Goal: Check status: Check status

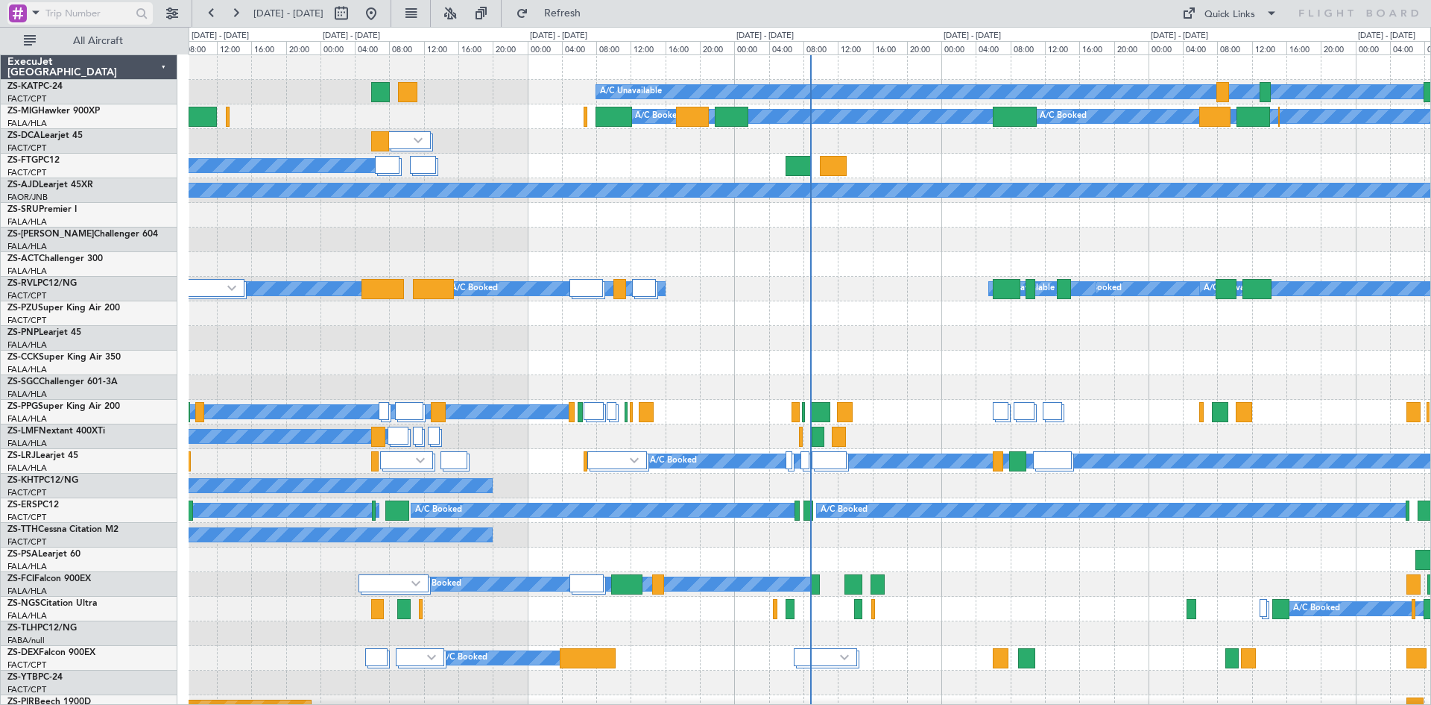
click at [31, 11] on span at bounding box center [36, 12] width 18 height 19
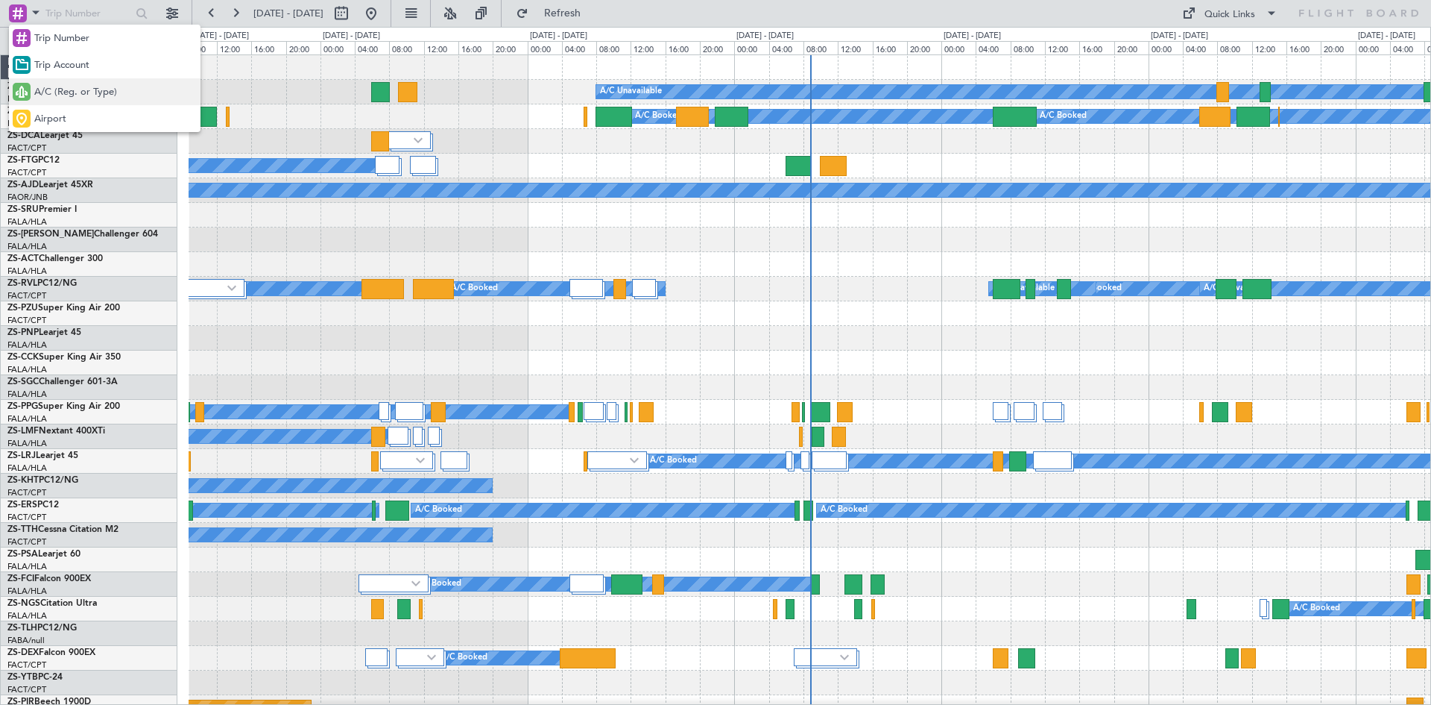
click at [69, 95] on span "A/C (Reg. or Type)" at bounding box center [75, 92] width 83 height 15
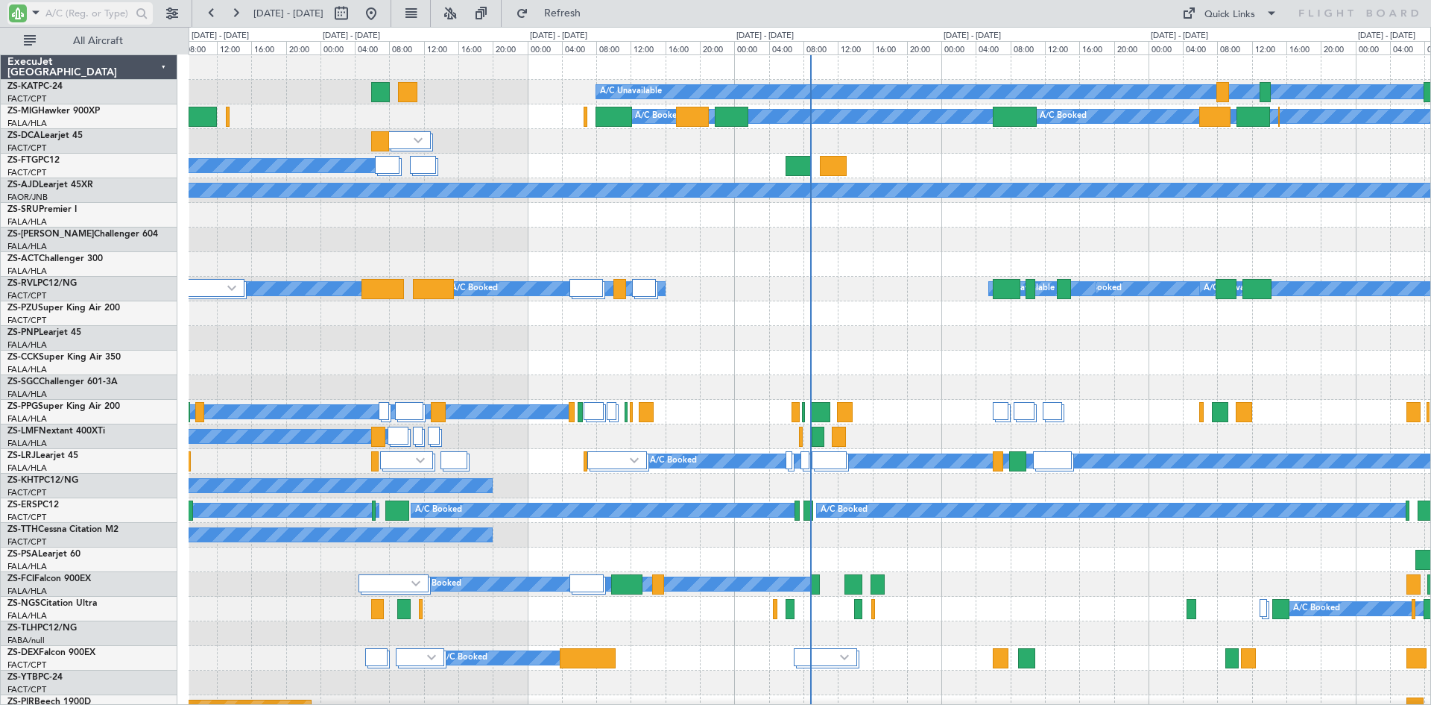
click at [90, 17] on input "text" at bounding box center [88, 13] width 86 height 22
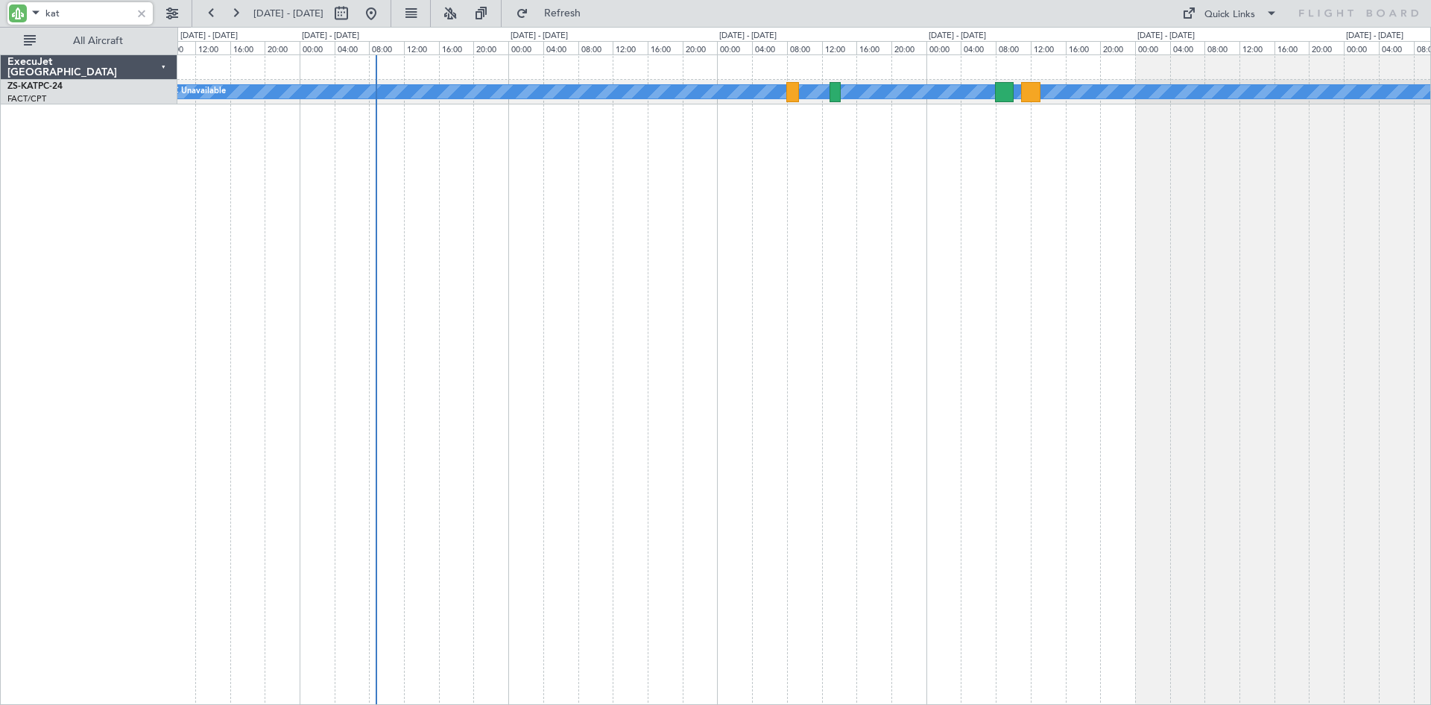
click at [841, 319] on div "A/C Unavailable" at bounding box center [804, 379] width 1254 height 650
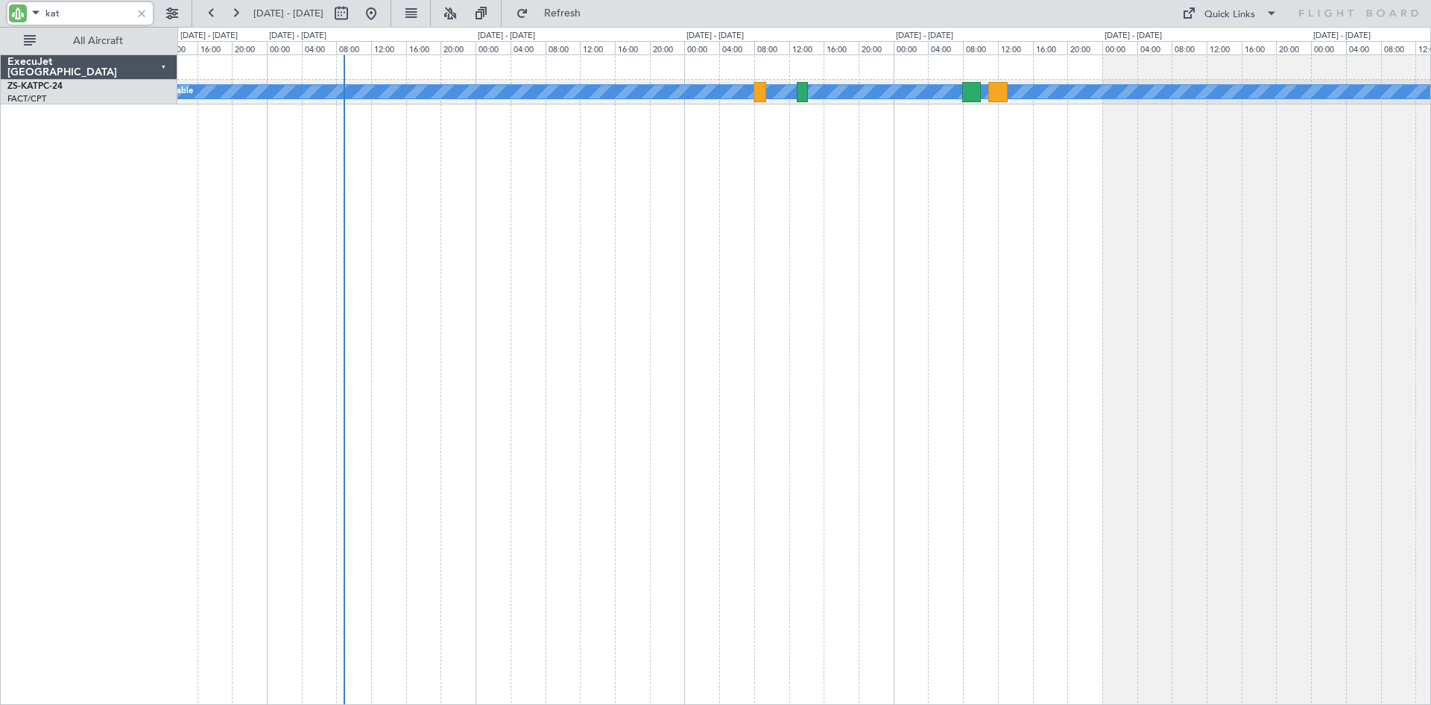
click at [86, 10] on input "kat" at bounding box center [88, 13] width 86 height 22
type input "k"
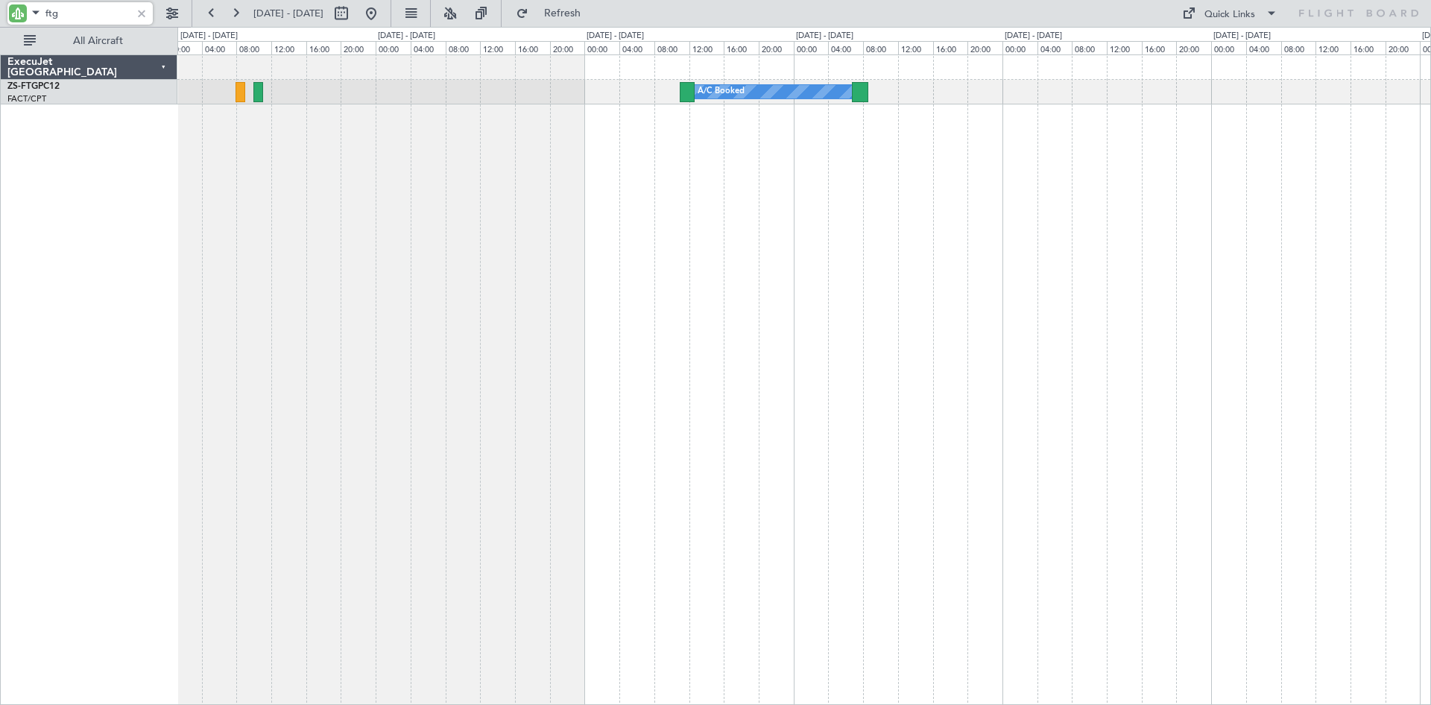
click at [431, 395] on div "A/C Booked" at bounding box center [804, 379] width 1254 height 650
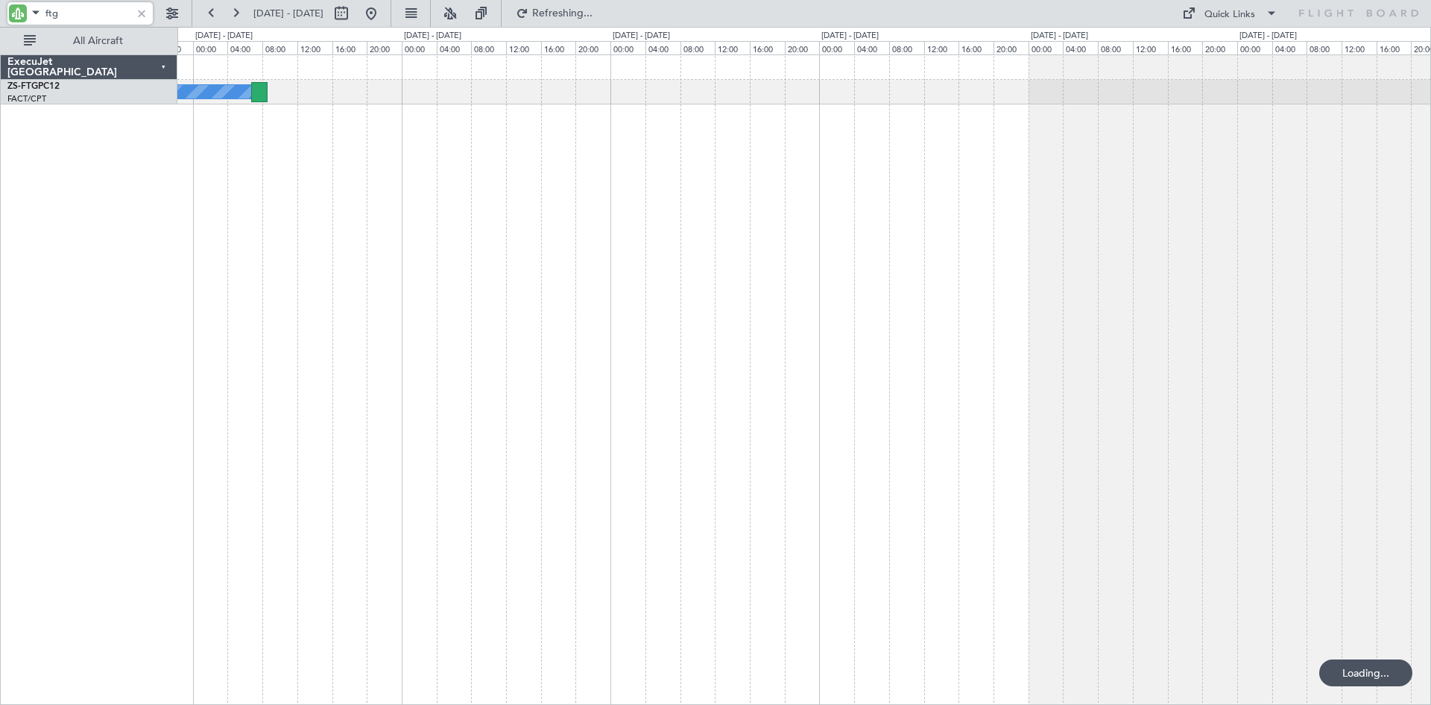
click at [526, 380] on div "A/C Booked" at bounding box center [804, 379] width 1254 height 650
click at [71, 17] on input "ftg" at bounding box center [88, 13] width 86 height 22
type input "f"
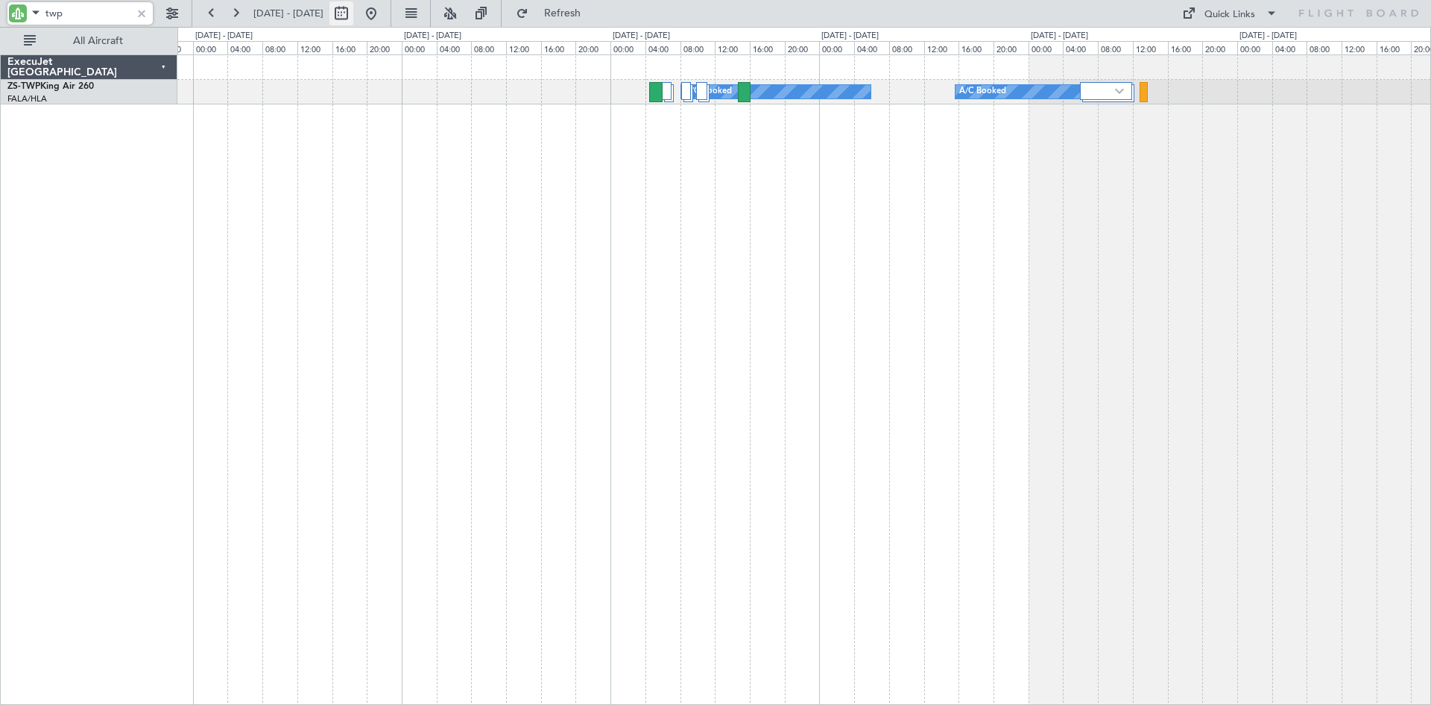
type input "twp"
click at [353, 11] on button at bounding box center [342, 13] width 24 height 24
select select "8"
select select "2025"
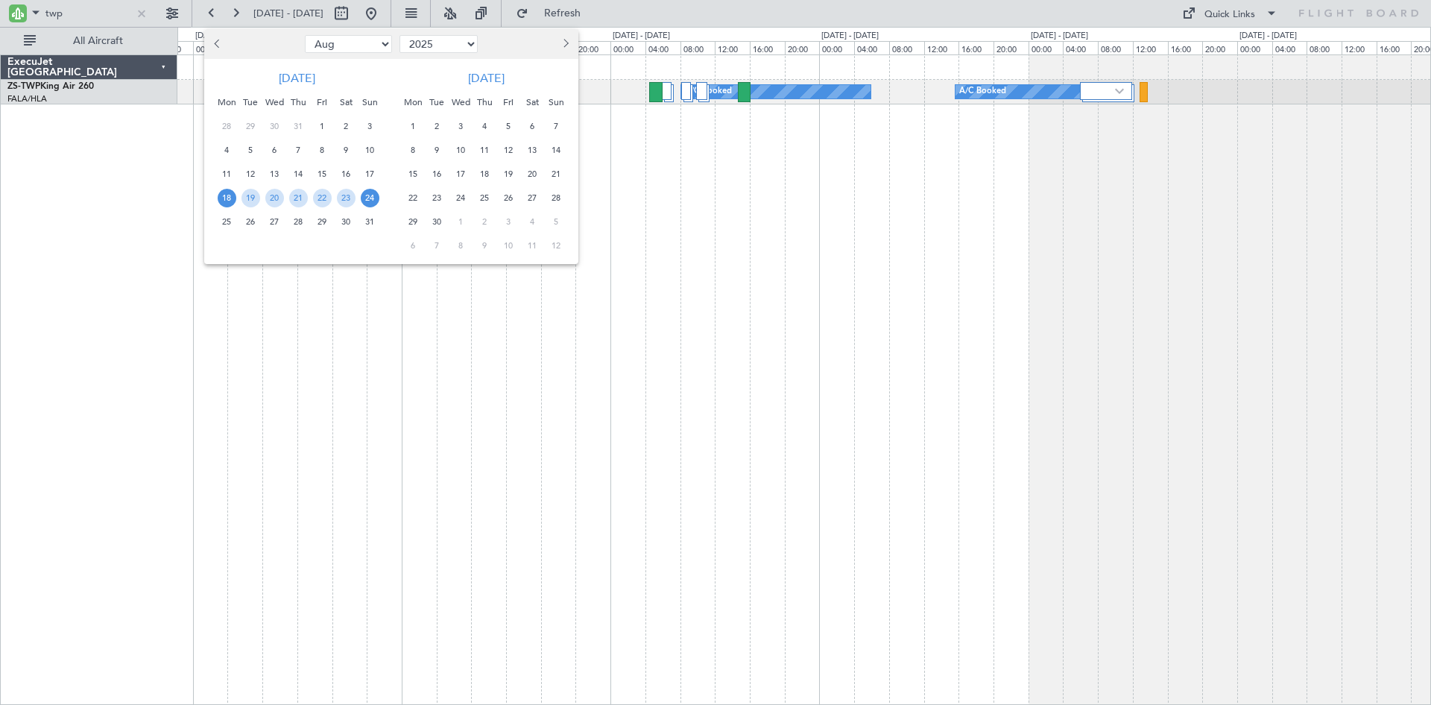
click at [566, 51] on button "Next month" at bounding box center [565, 44] width 16 height 24
click at [510, 125] on span "3" at bounding box center [508, 126] width 19 height 19
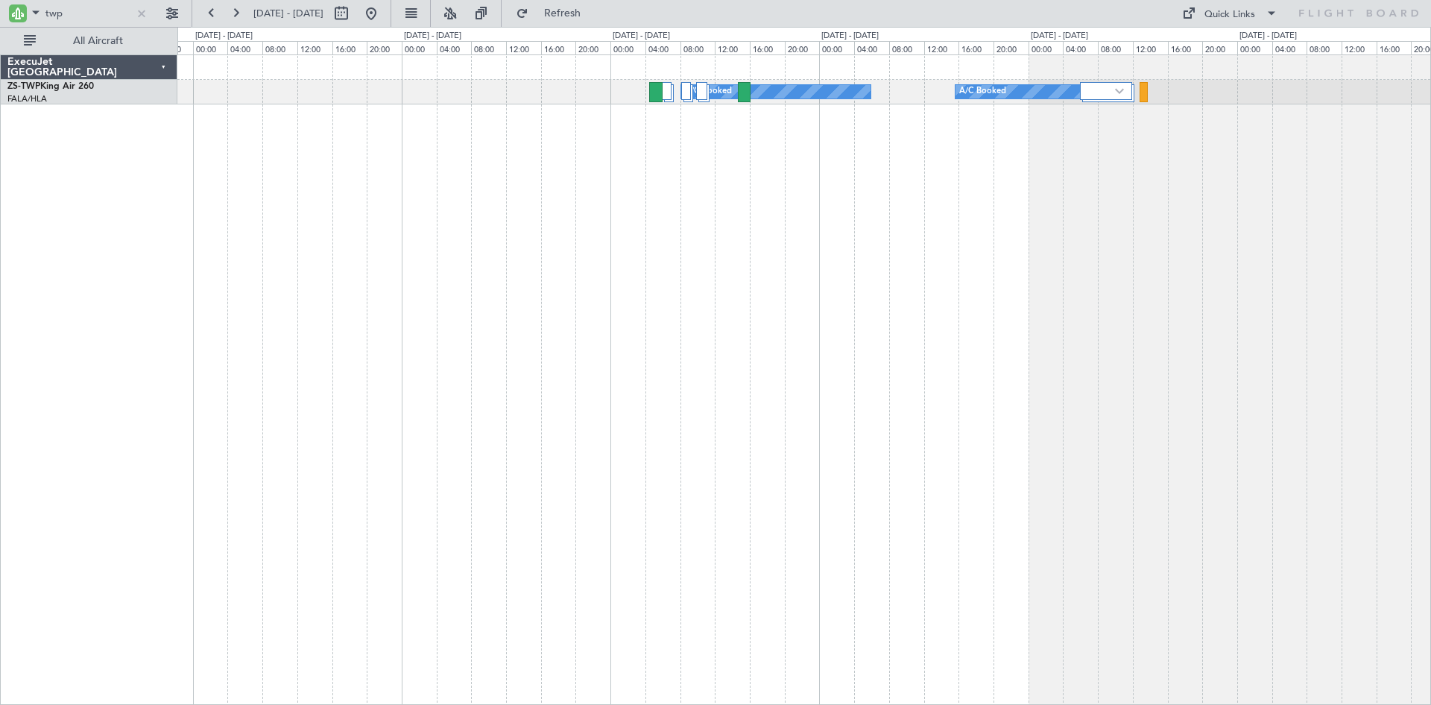
select select "10"
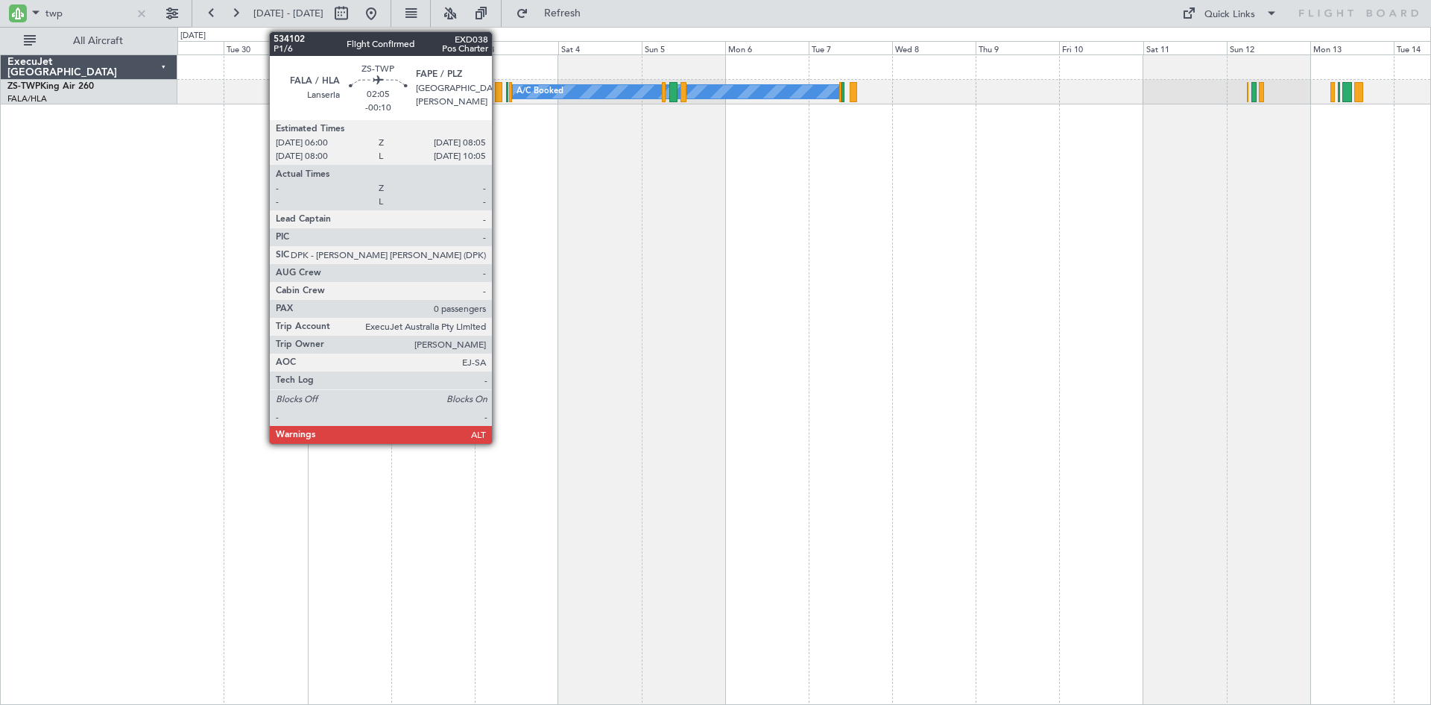
click at [499, 90] on div at bounding box center [498, 92] width 7 height 20
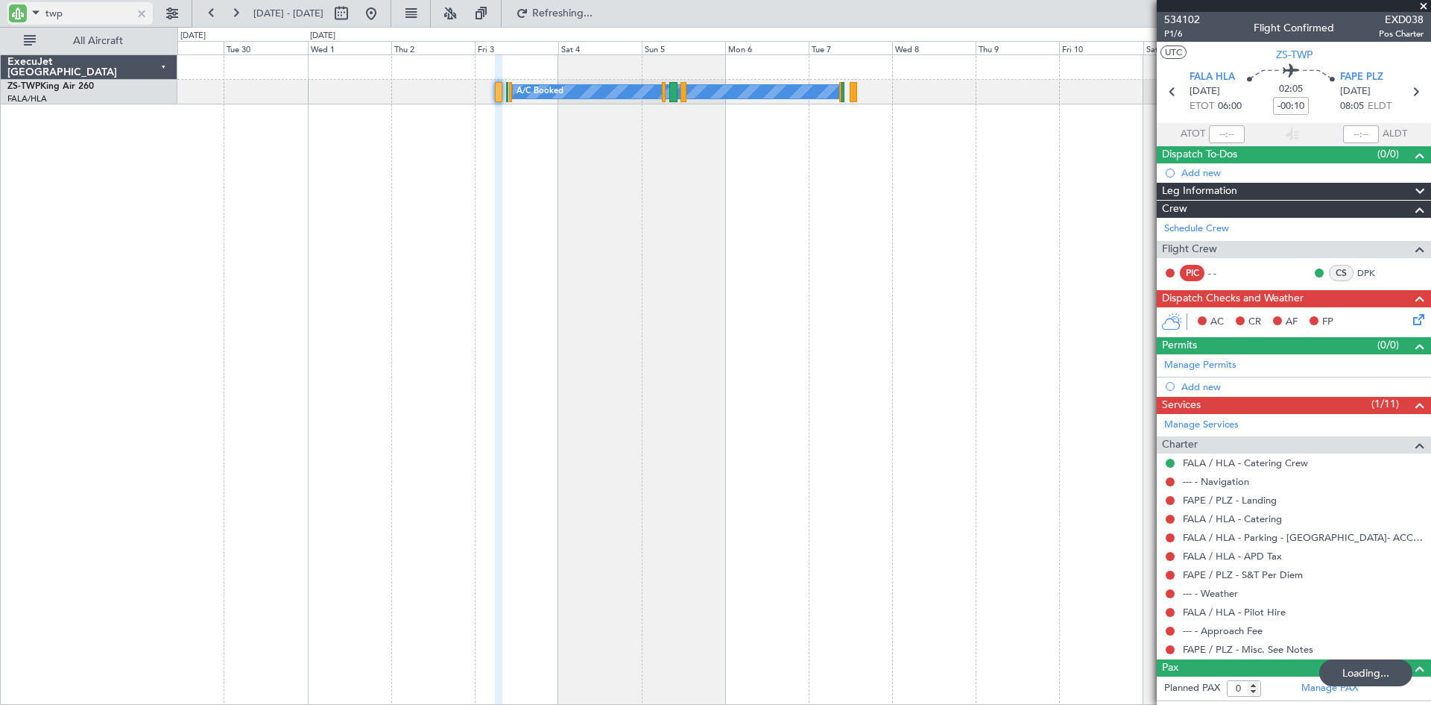
click at [89, 16] on input "twp" at bounding box center [88, 13] width 86 height 22
type input "t"
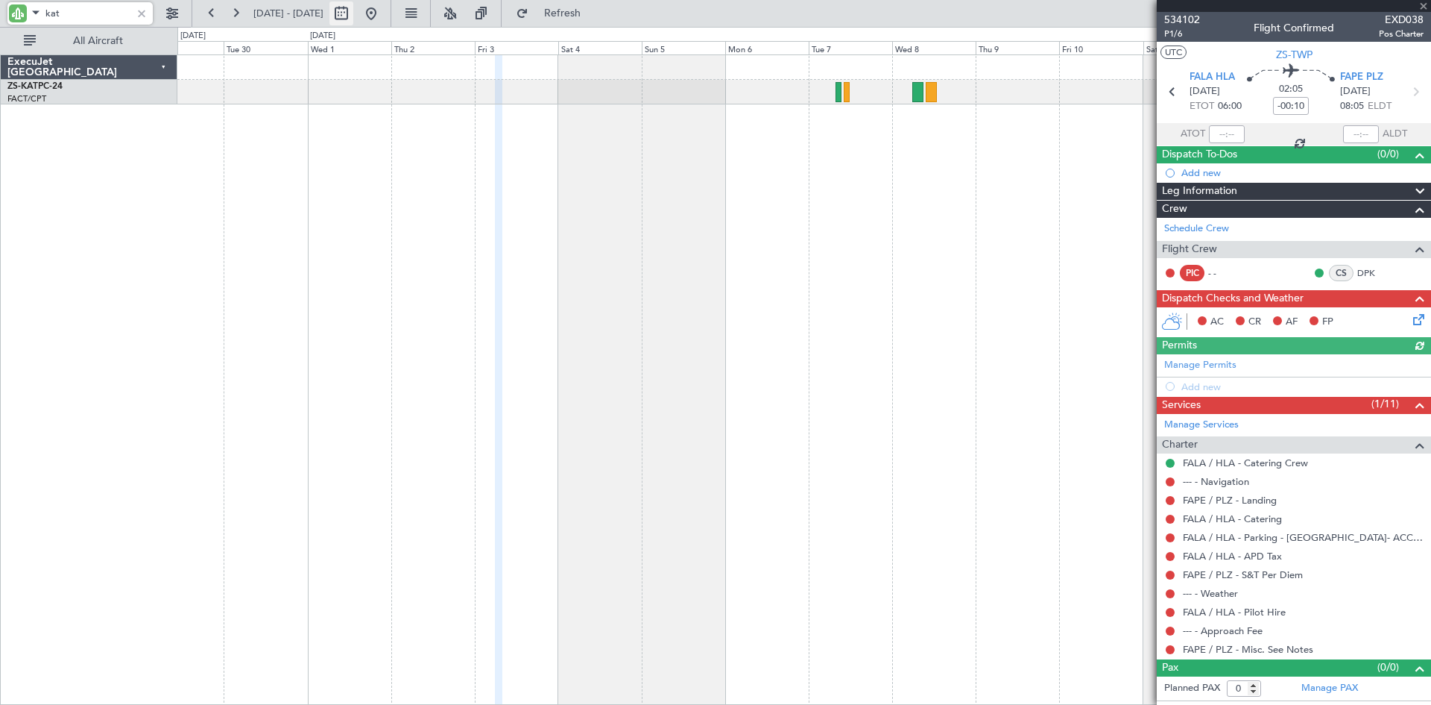
type input "kat"
click at [353, 13] on button at bounding box center [342, 13] width 24 height 24
select select "9"
select select "2025"
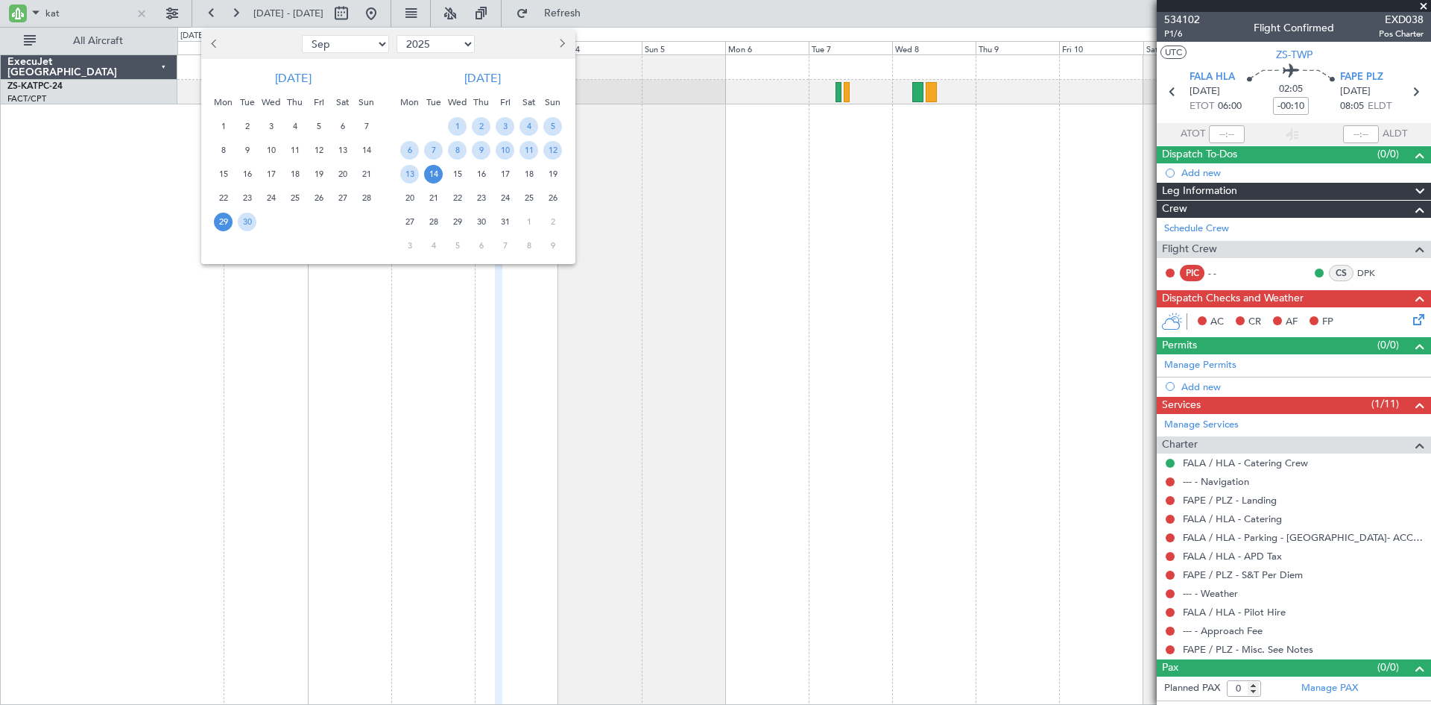
click at [215, 40] on span "Previous month" at bounding box center [215, 43] width 9 height 9
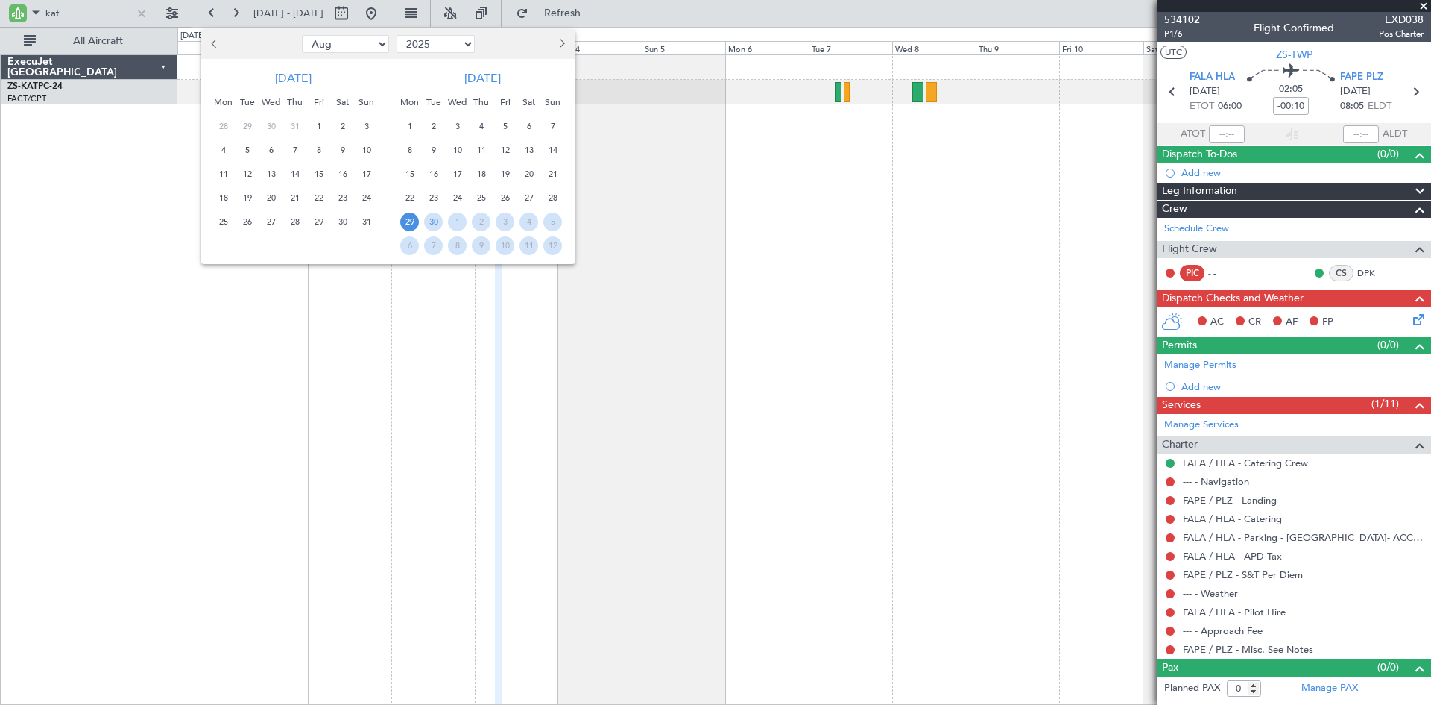
click at [215, 43] on span "Previous month" at bounding box center [215, 43] width 9 height 9
select select "7"
click at [296, 174] on span "17" at bounding box center [295, 174] width 19 height 19
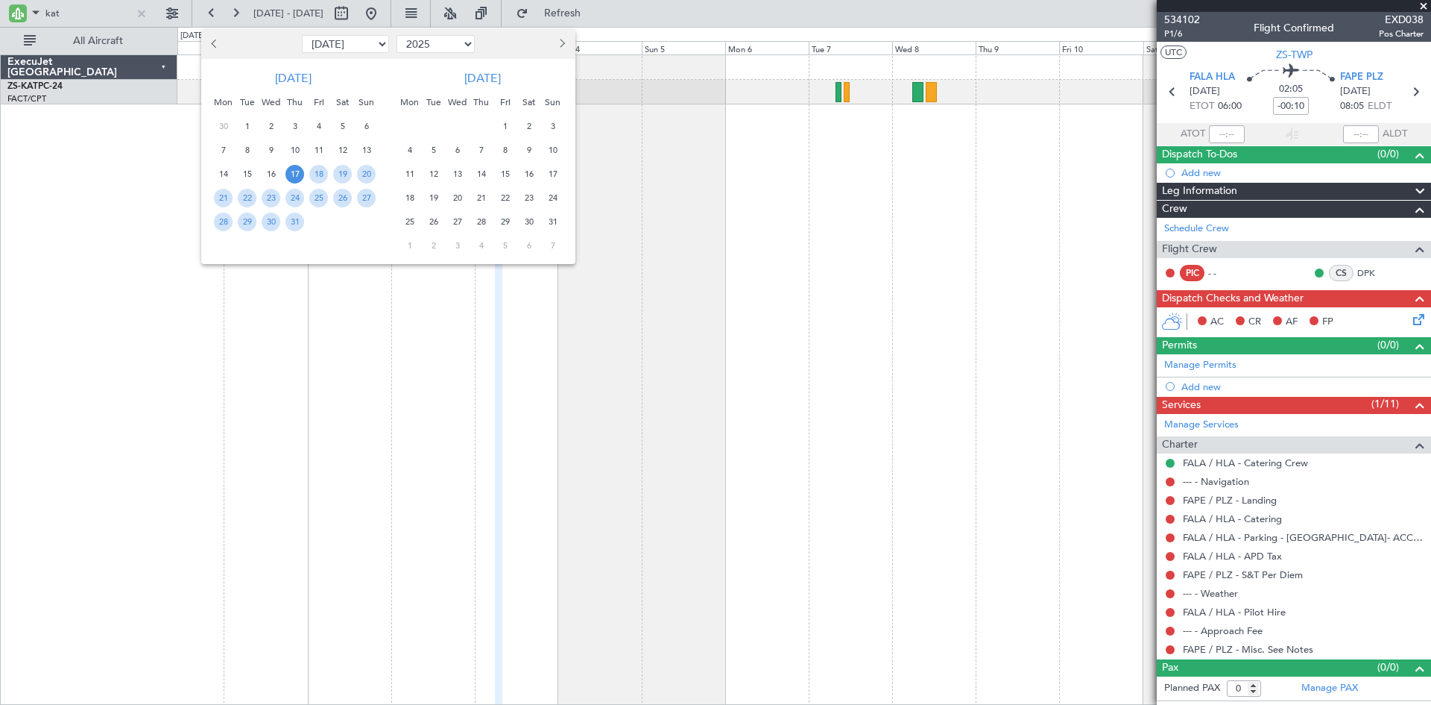
click at [296, 174] on span "17" at bounding box center [295, 174] width 19 height 19
